Goal: Information Seeking & Learning: Learn about a topic

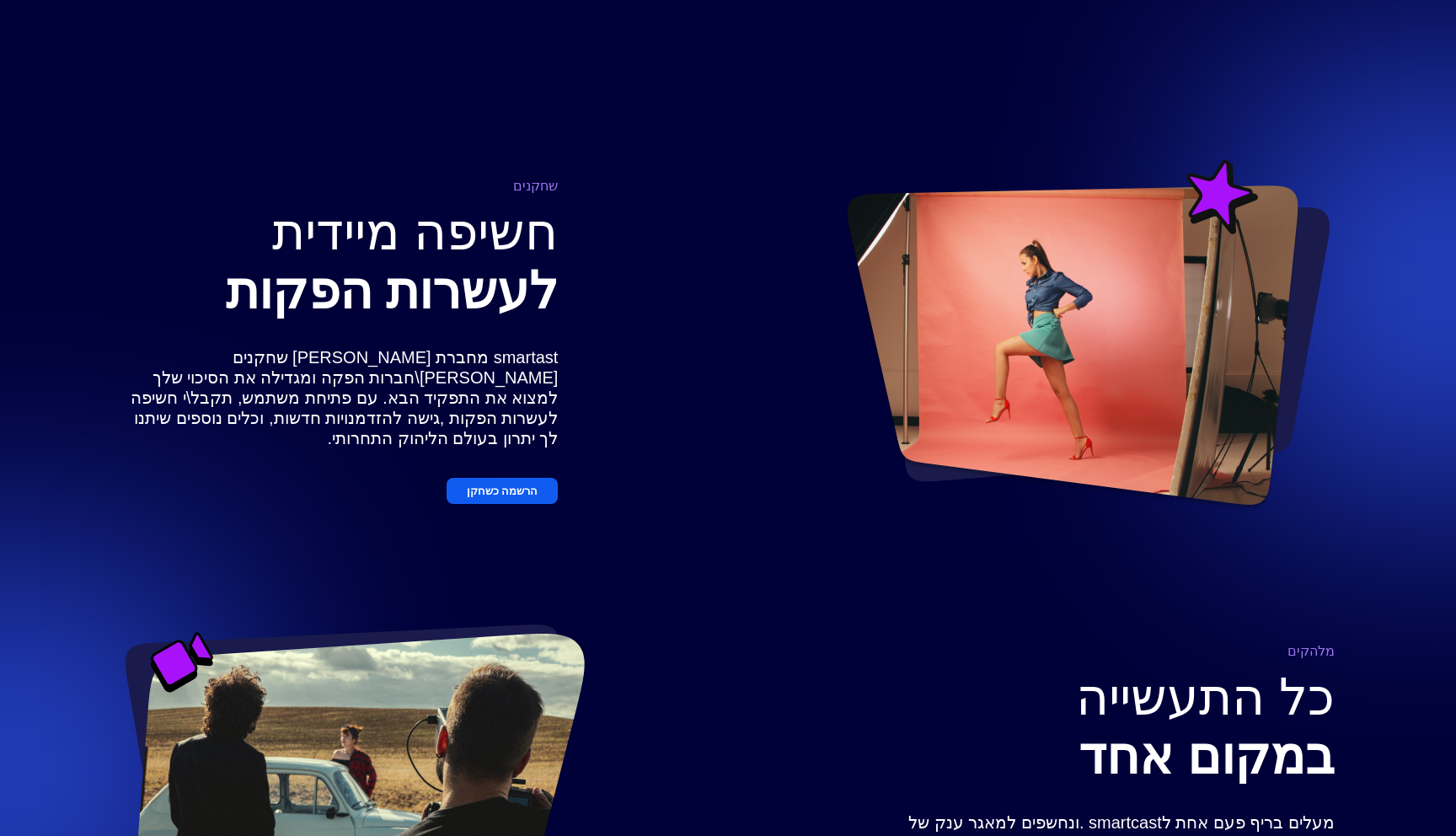
scroll to position [951, 0]
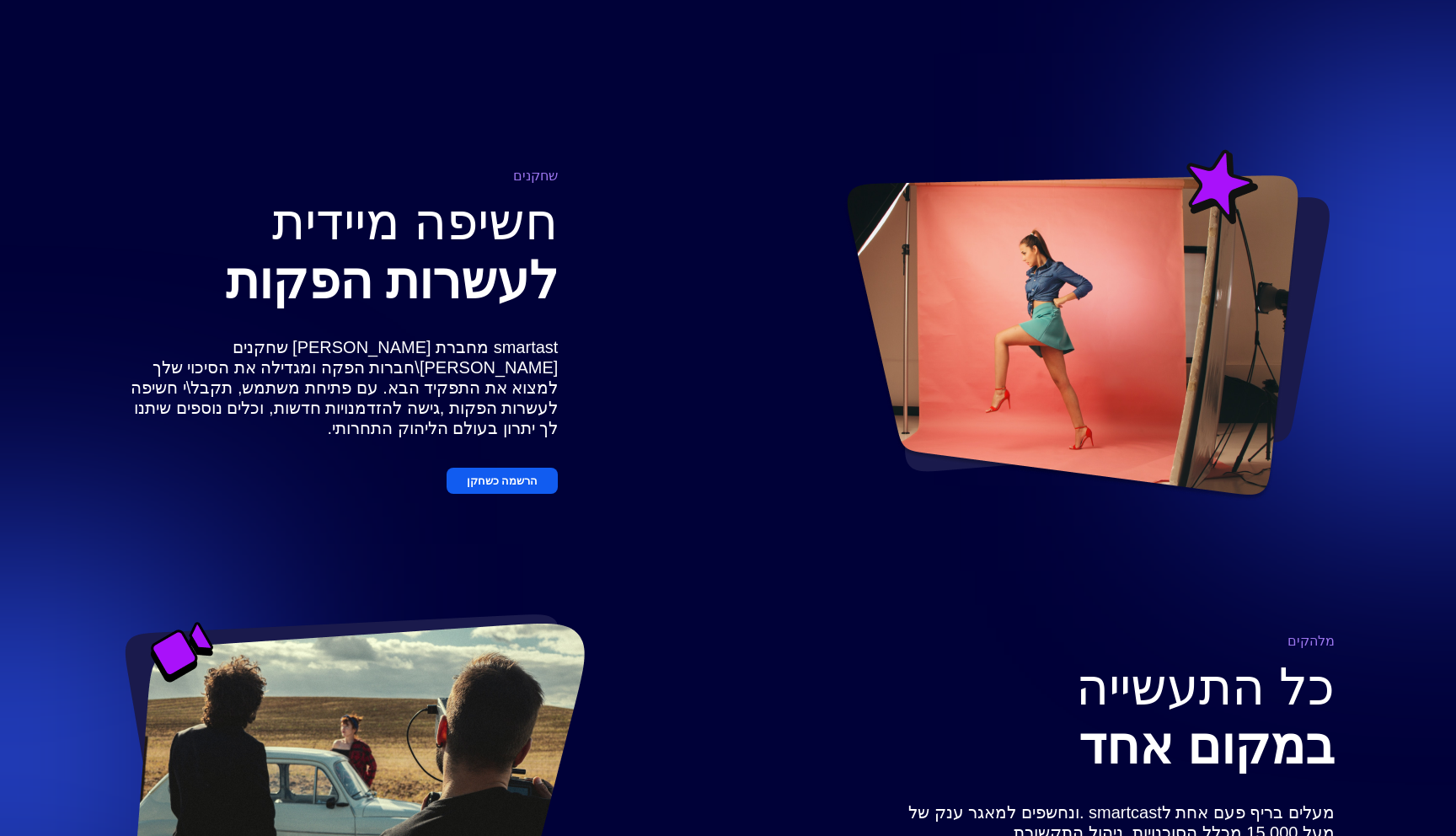
click at [510, 494] on button "הרשמה כשחקן" at bounding box center [503, 481] width 112 height 26
click at [477, 487] on button "הרשמה כשחקן" at bounding box center [503, 481] width 112 height 26
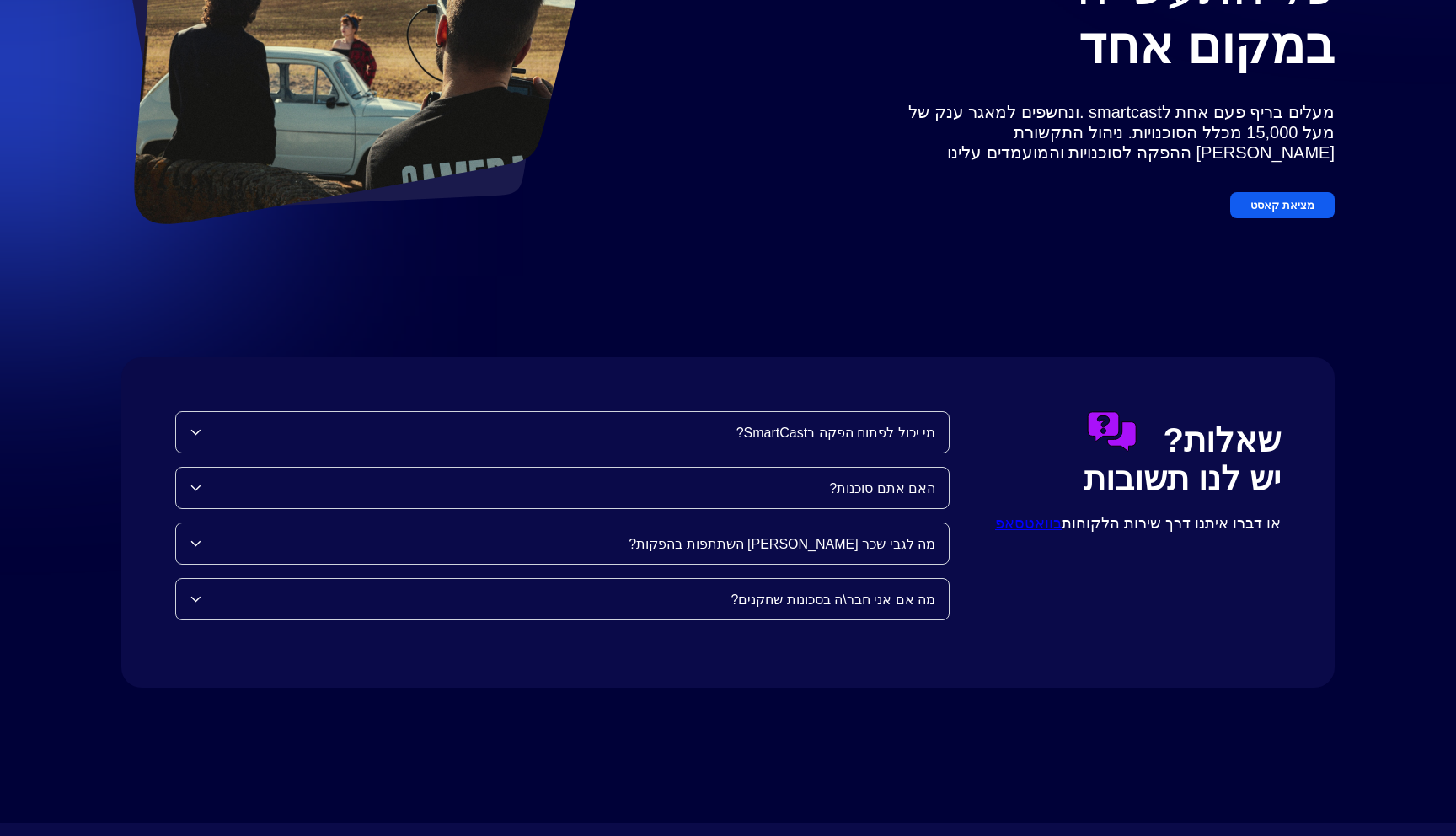
scroll to position [1675, 0]
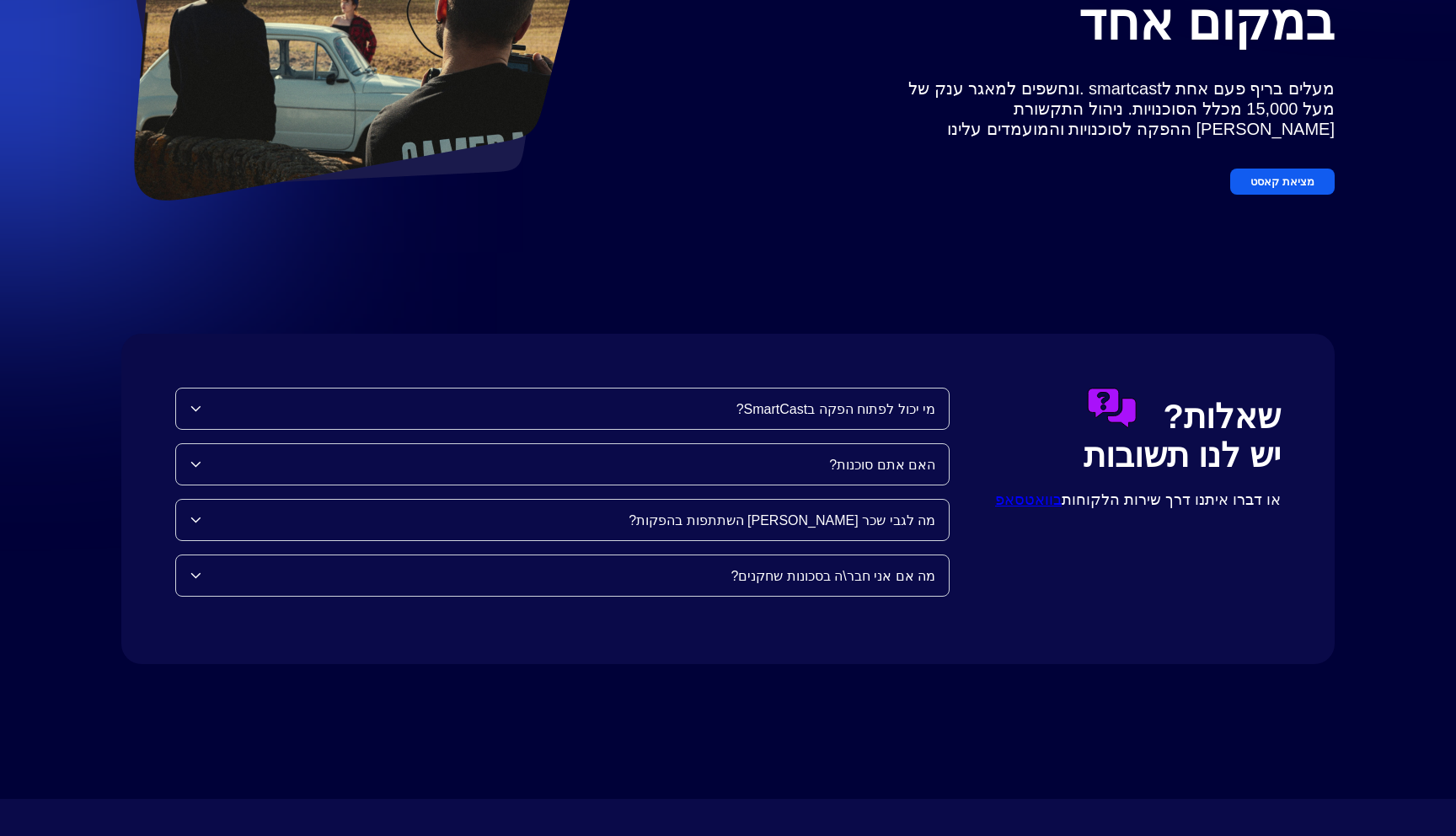
click at [1300, 179] on button "מציאת קאסט" at bounding box center [1282, 181] width 105 height 26
click at [845, 518] on div "מה לגבי שכר [PERSON_NAME] השתתפות בהפקות?" at bounding box center [568, 520] width 734 height 16
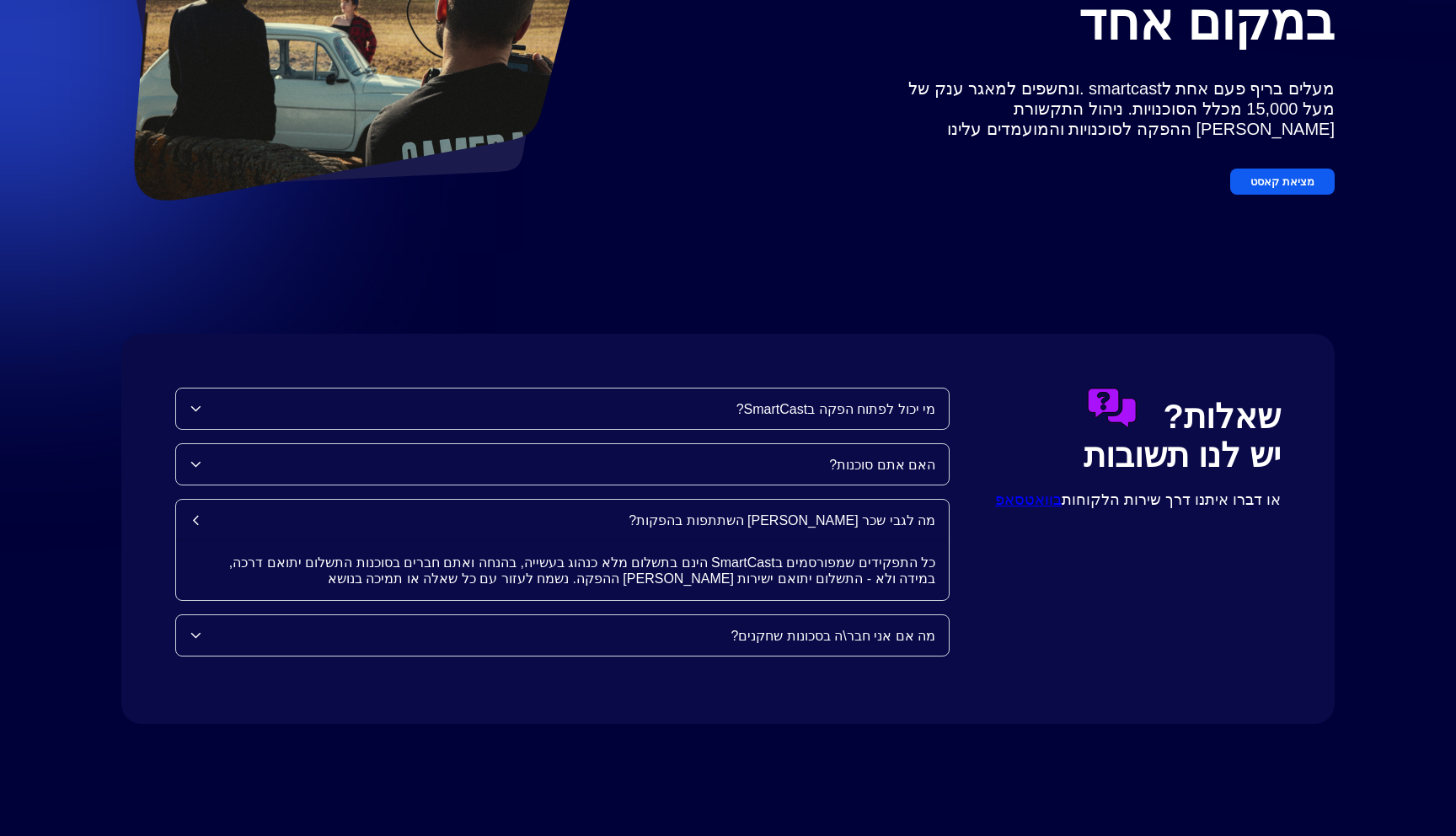
click at [802, 415] on div "מי יכול לפתוח הפקה בSmartCast?" at bounding box center [568, 409] width 734 height 16
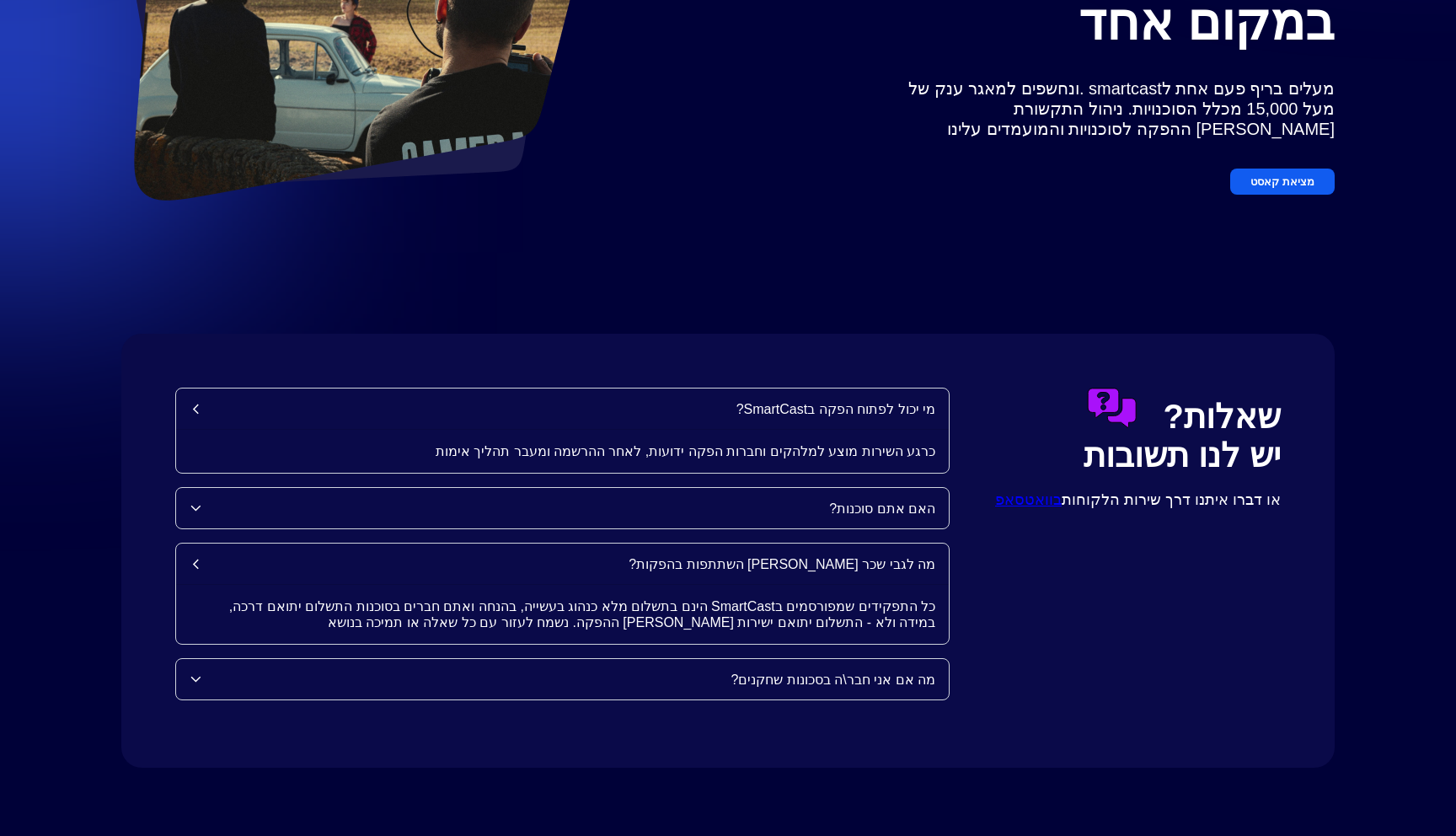
click at [807, 520] on div "האם אתם סוכנות?" at bounding box center [562, 508] width 773 height 41
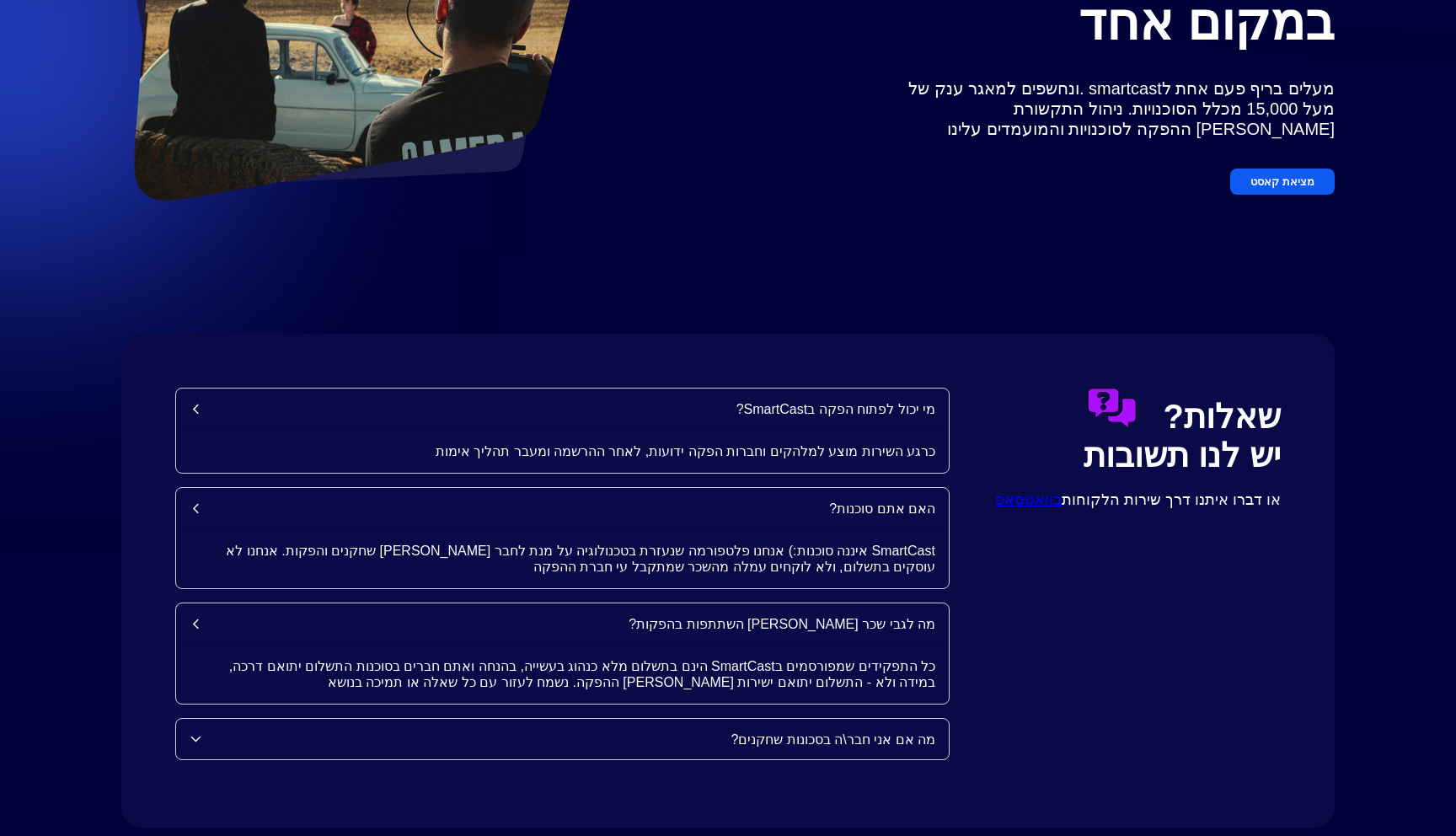
click at [788, 742] on div "מה אם אני חבר\ה בסכונות שחקנים?" at bounding box center [568, 740] width 734 height 16
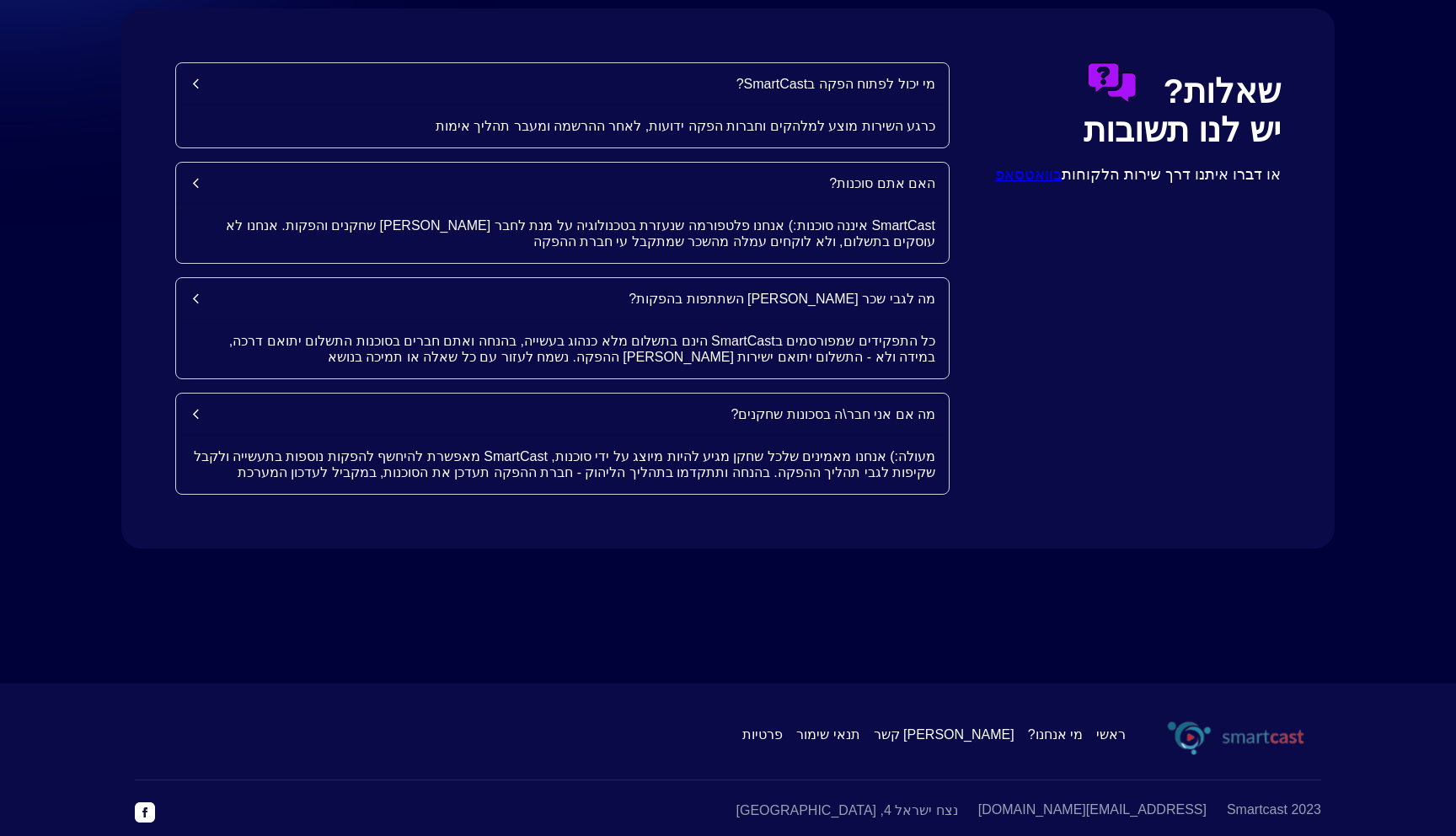
scroll to position [2034, 0]
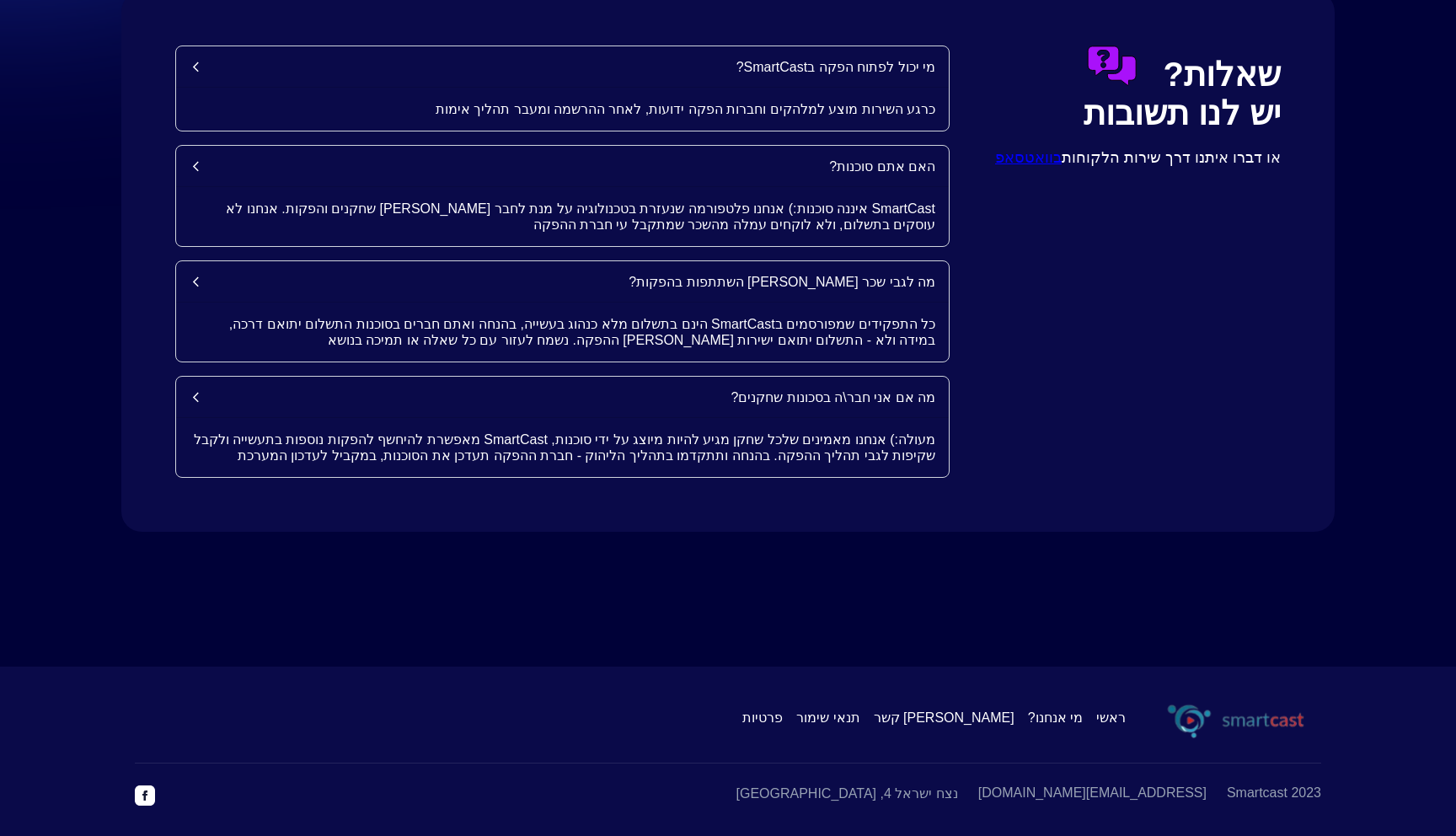
click at [1059, 719] on link "מי אנחנו?" at bounding box center [1055, 718] width 54 height 16
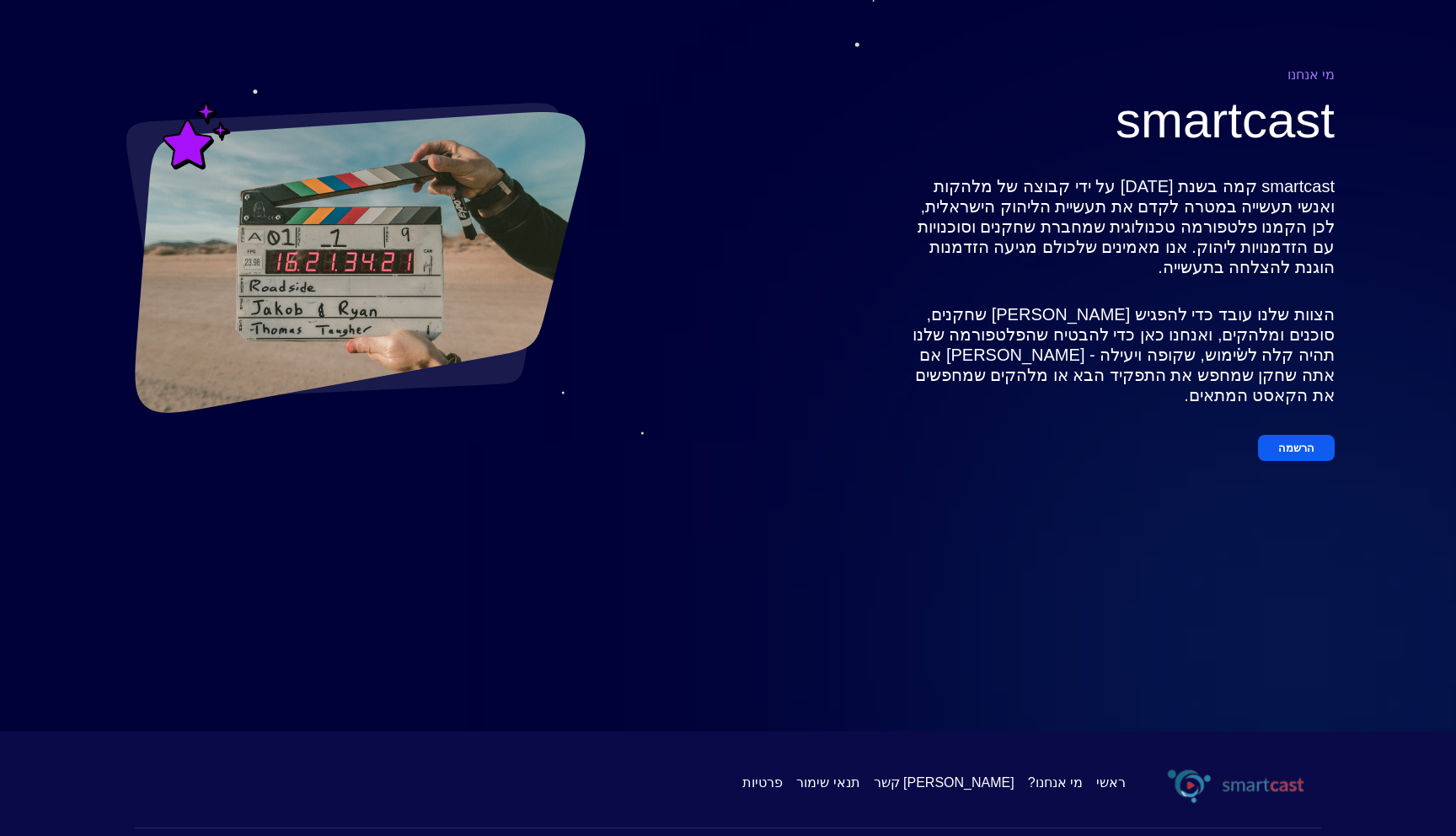
scroll to position [169, 0]
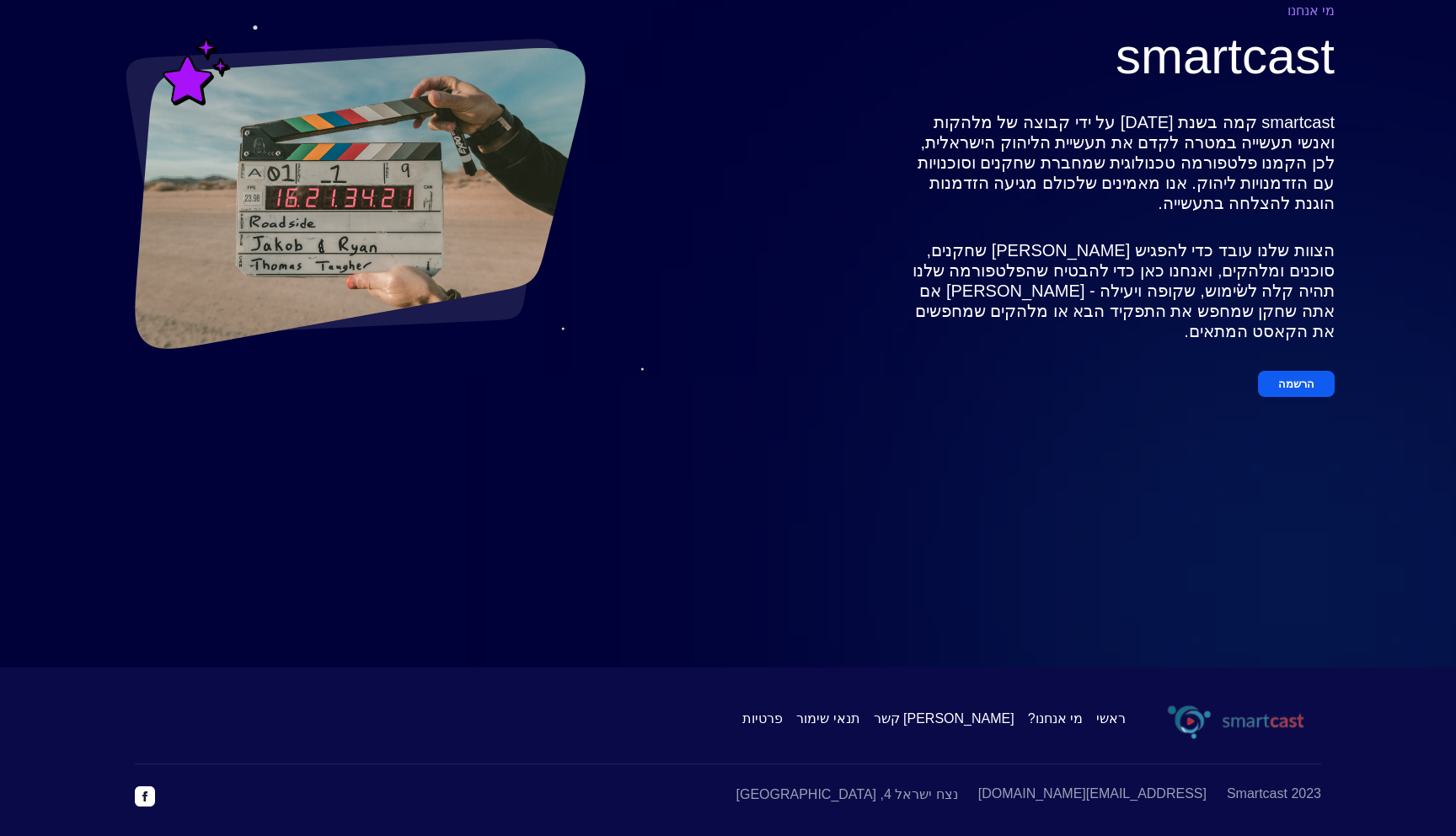
click at [1000, 719] on span "[PERSON_NAME] קשר" at bounding box center [944, 719] width 140 height 16
click at [859, 719] on span "תנאי שימור" at bounding box center [828, 719] width 63 height 16
click at [783, 714] on span "פרטיות" at bounding box center [763, 719] width 41 height 16
click at [1108, 721] on link "ראשי" at bounding box center [1111, 719] width 30 height 16
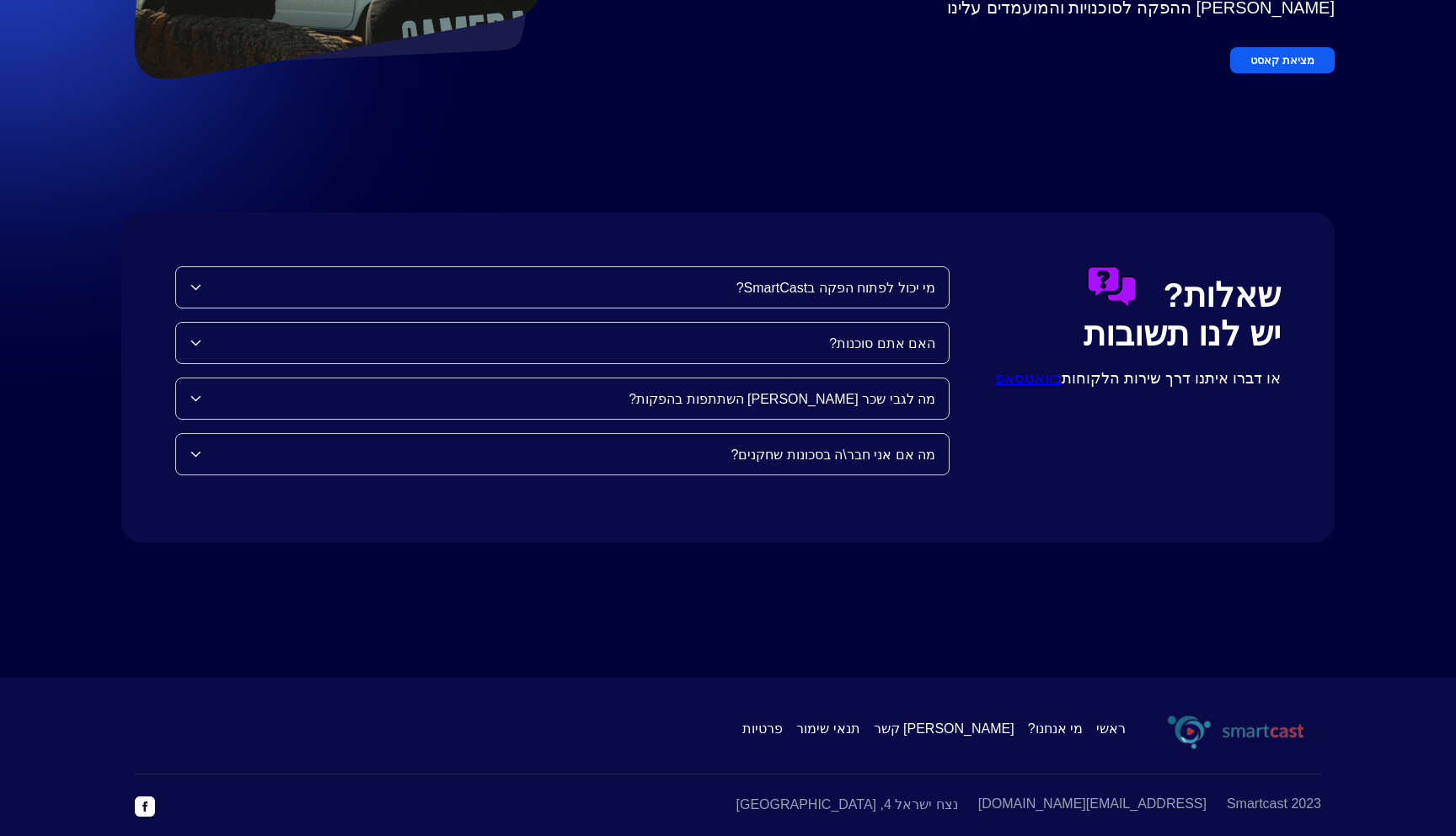
scroll to position [1807, 0]
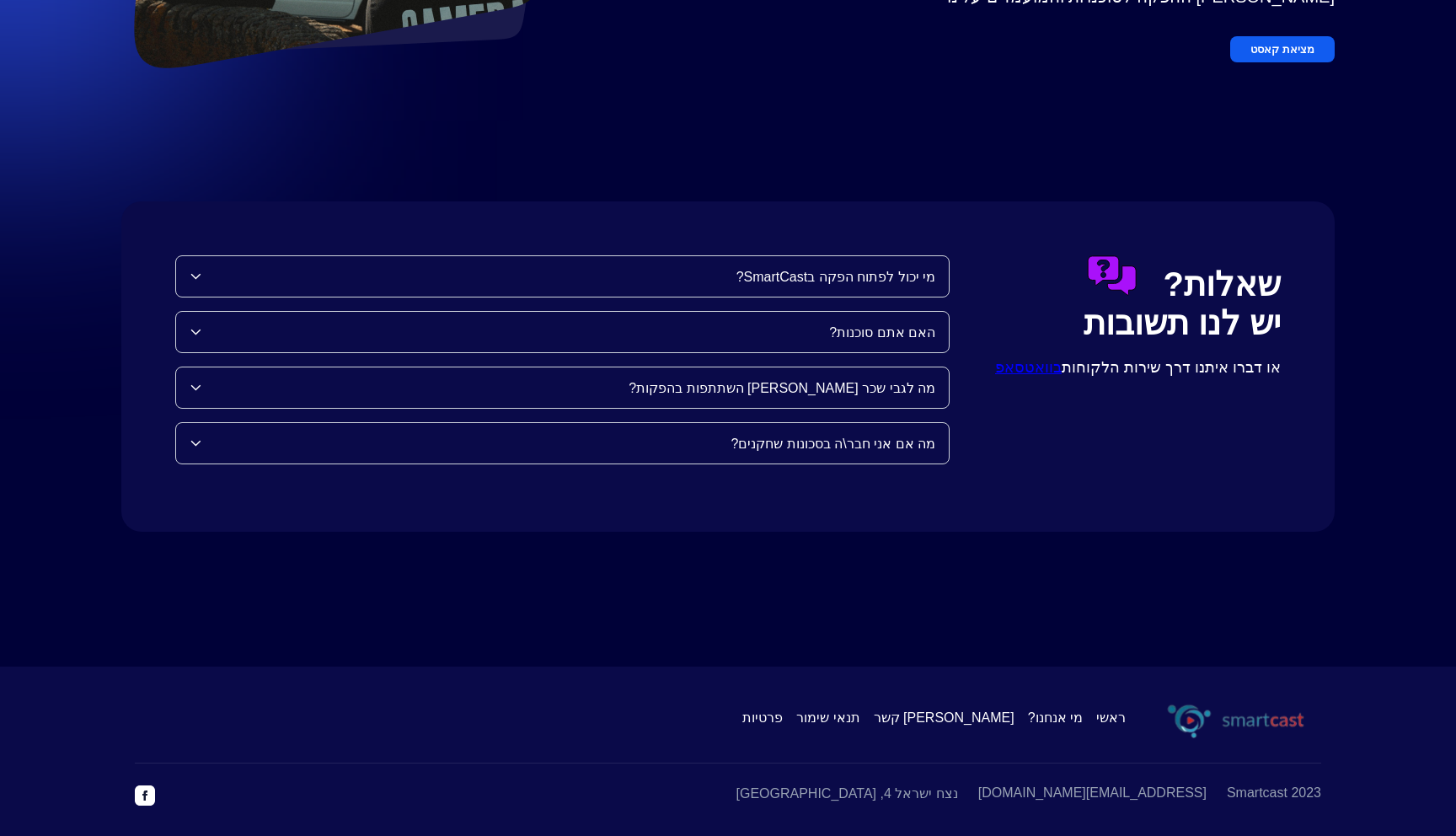
click at [783, 723] on span "פרטיות" at bounding box center [763, 718] width 41 height 16
click at [996, 722] on span "[PERSON_NAME] קשר" at bounding box center [944, 718] width 140 height 16
click at [997, 719] on span "[PERSON_NAME] קשר" at bounding box center [944, 718] width 140 height 16
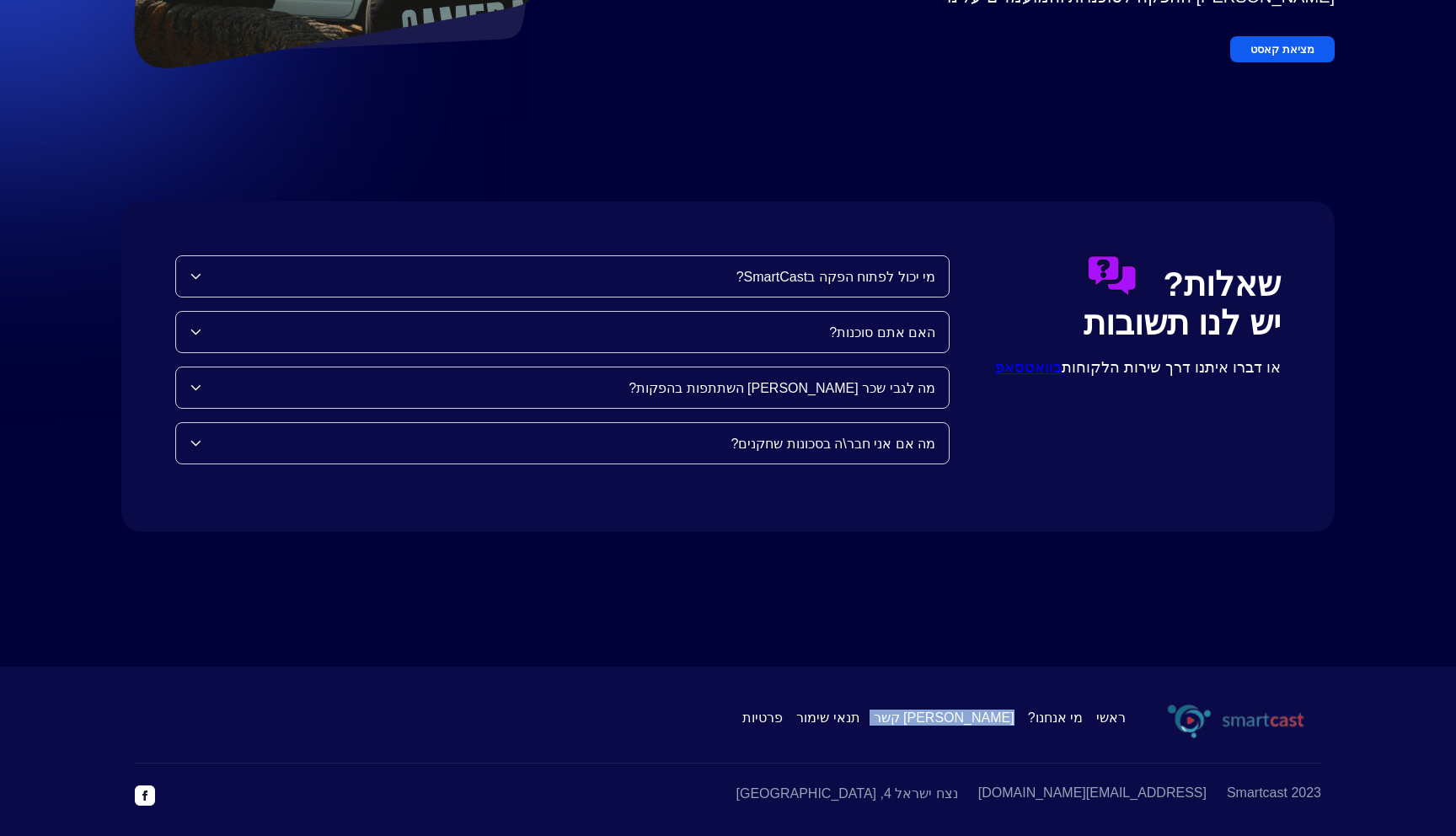
click at [143, 798] on img at bounding box center [145, 796] width 20 height 20
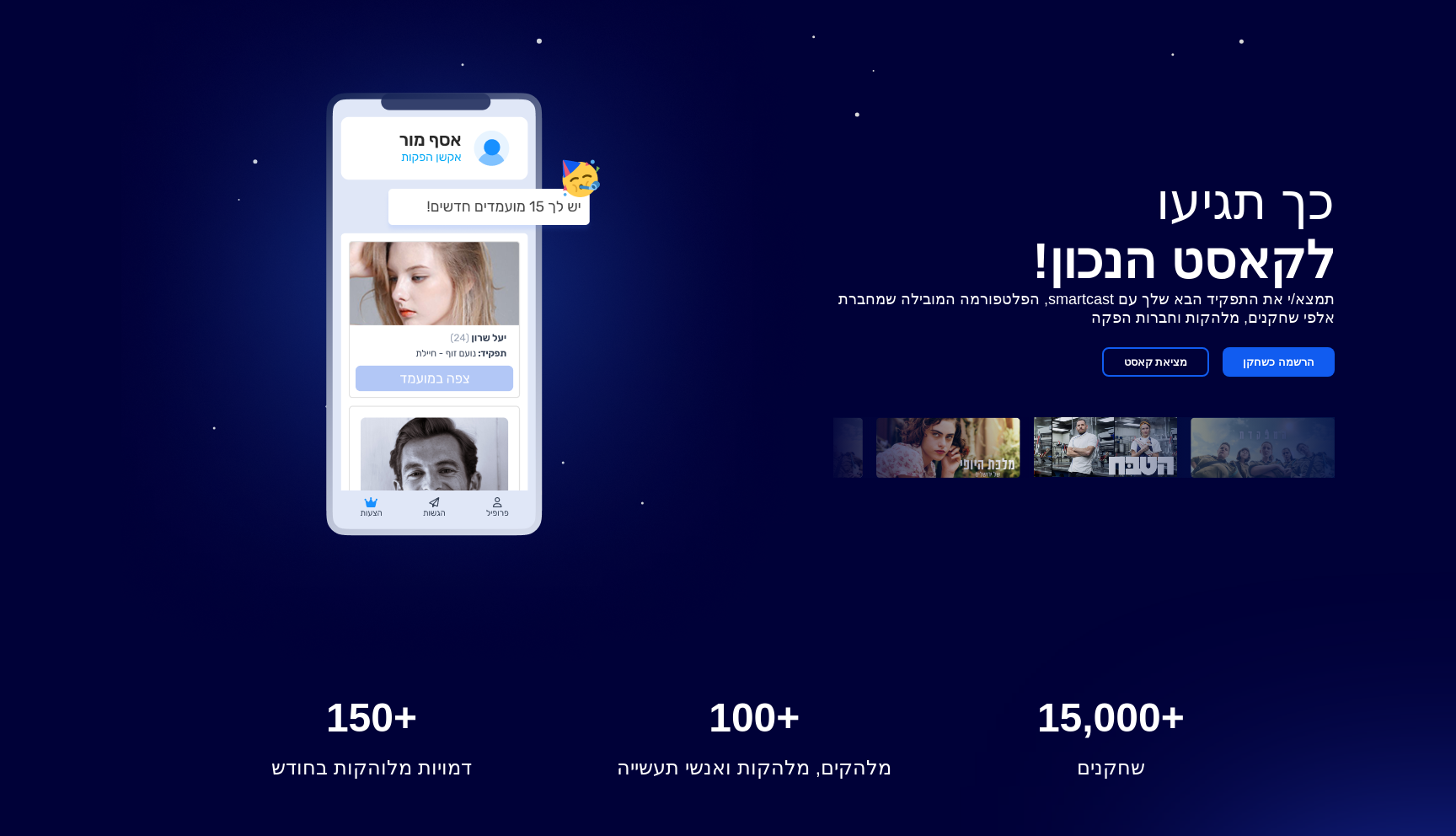
scroll to position [0, 0]
